Goal: Task Accomplishment & Management: Use online tool/utility

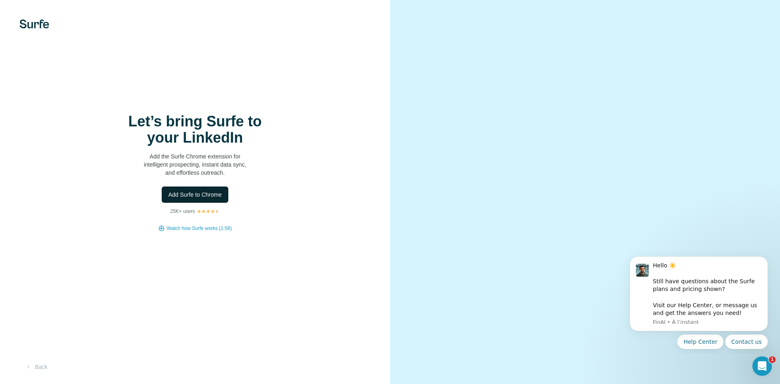
click at [200, 196] on span "Add Surfe to Chrome" at bounding box center [195, 195] width 54 height 8
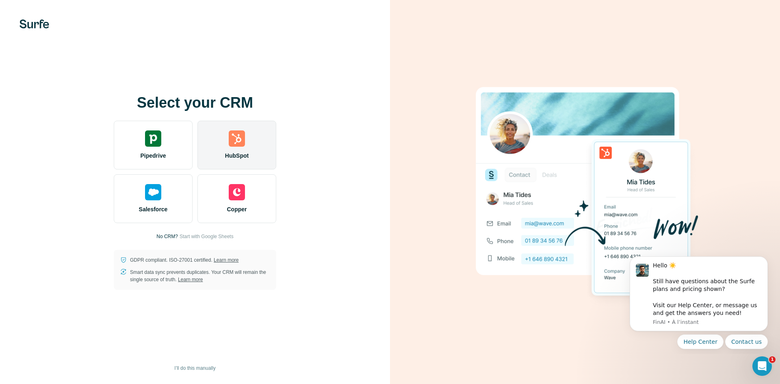
click at [238, 144] on img at bounding box center [237, 138] width 16 height 16
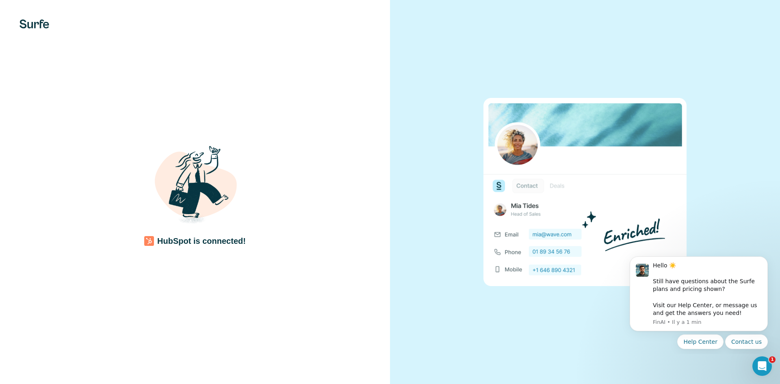
click at [297, 341] on div "HubSpot is connected!" at bounding box center [195, 192] width 390 height 384
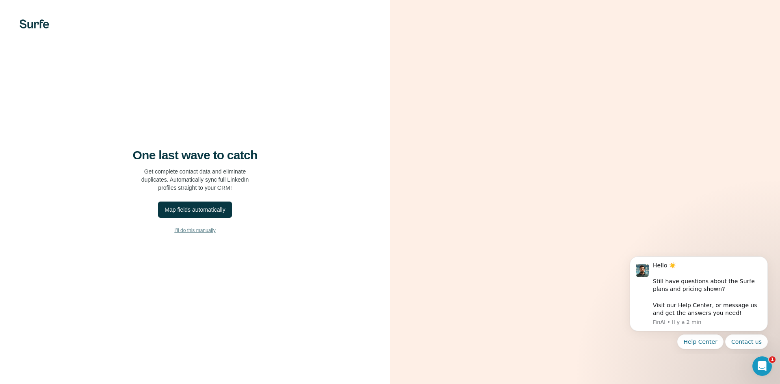
click at [194, 232] on span "I’ll do this manually" at bounding box center [194, 230] width 41 height 7
